Goal: Task Accomplishment & Management: Use online tool/utility

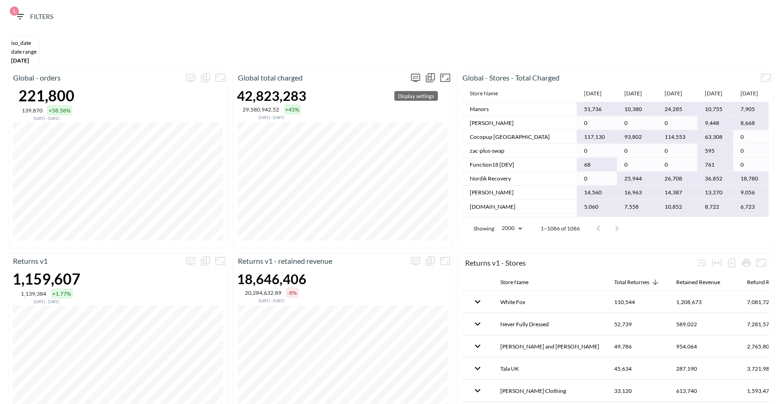
click at [410, 77] on icon "more" at bounding box center [415, 77] width 11 height 11
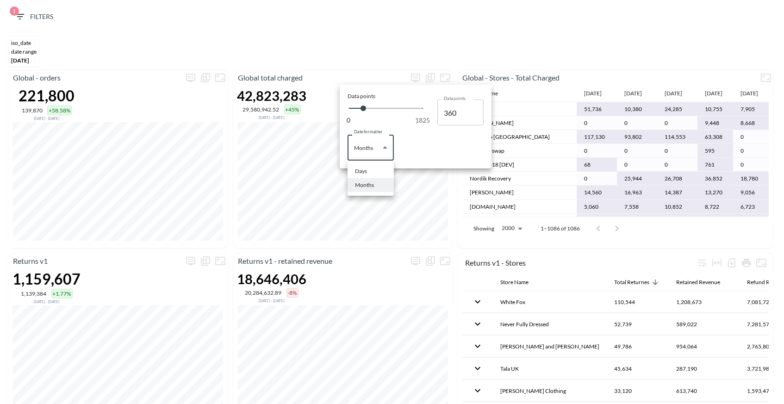
click at [376, 144] on body "BI.P.EYE, Interactive Analytics Dashboards 1 Filters iso_date DATE RANGE [DATE]…" at bounding box center [392, 202] width 784 height 404
click at [363, 173] on div "Days" at bounding box center [361, 171] width 12 height 8
type input "Days"
click at [391, 52] on div at bounding box center [392, 202] width 784 height 404
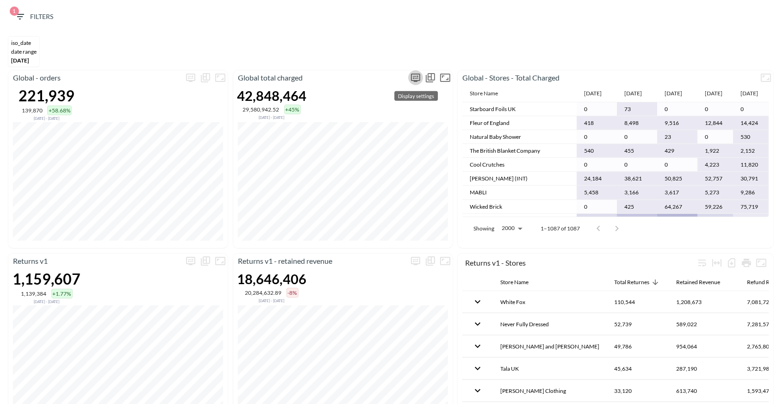
click at [413, 72] on icon "more" at bounding box center [415, 77] width 11 height 11
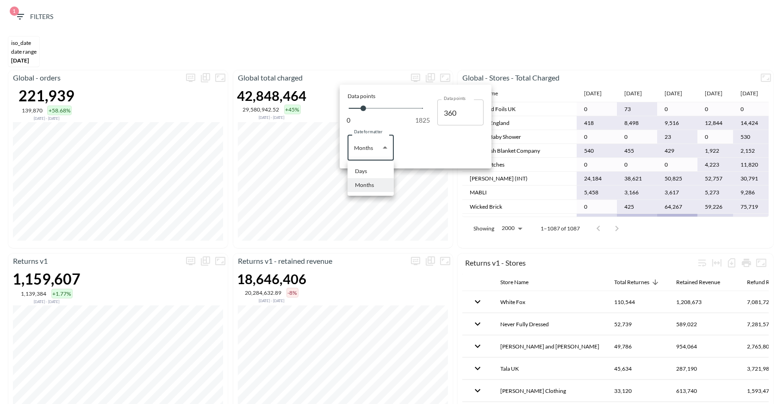
click at [370, 143] on body "BI.P.EYE, Interactive Analytics Dashboards 1 Filters iso_date DATE RANGE Apr 01…" at bounding box center [392, 202] width 784 height 404
click at [369, 174] on li "Days" at bounding box center [371, 171] width 46 height 14
type input "Days"
click at [375, 59] on div at bounding box center [392, 202] width 784 height 404
